Goal: Use online tool/utility: Utilize a website feature to perform a specific function

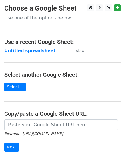
click at [20, 131] on icon "Example: [URL][DOMAIN_NAME]" at bounding box center [33, 133] width 59 height 5
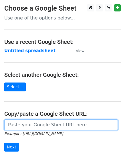
click at [25, 126] on input "url" at bounding box center [60, 124] width 113 height 11
paste input "[URL][DOMAIN_NAME]"
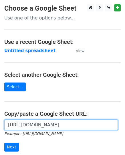
scroll to position [0, 119]
type input "[URL][DOMAIN_NAME]"
click at [4, 142] on input "Next" at bounding box center [11, 146] width 15 height 9
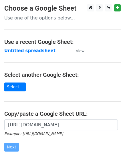
scroll to position [0, 0]
